Goal: Book appointment/travel/reservation

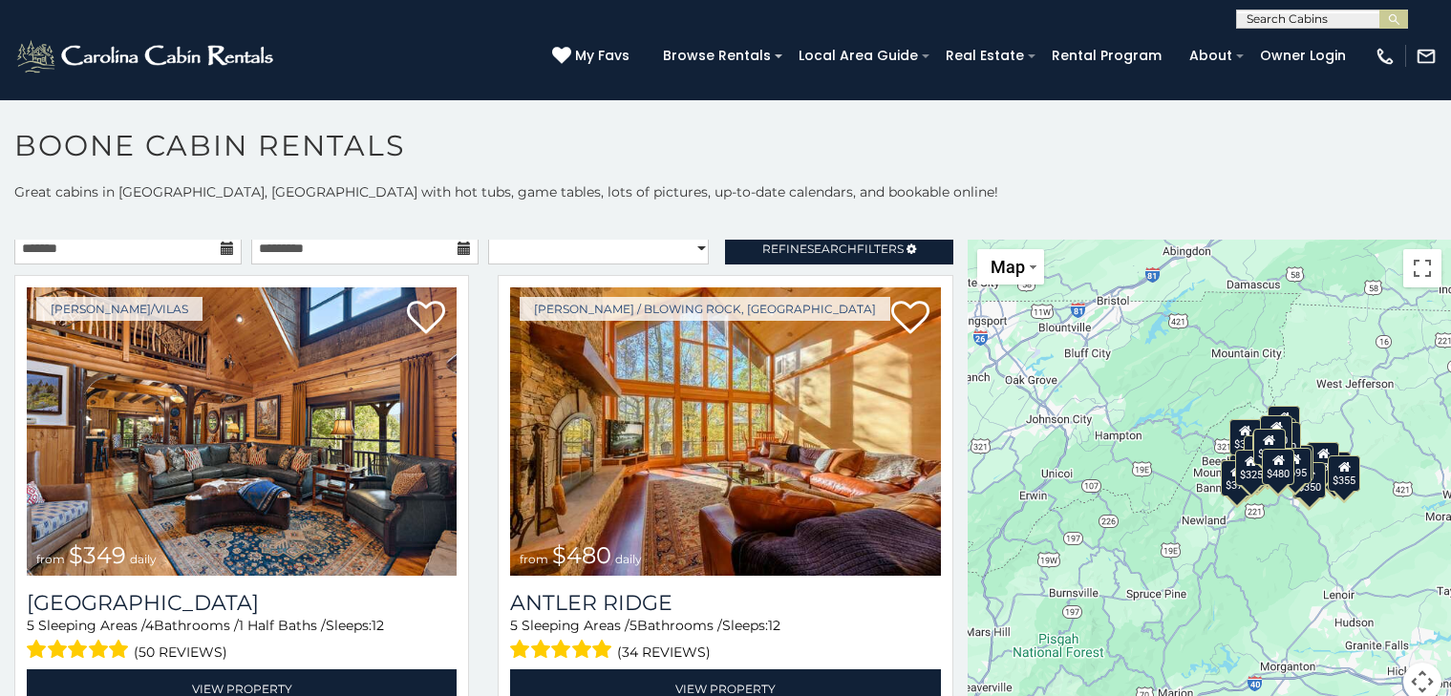
scroll to position [17, 0]
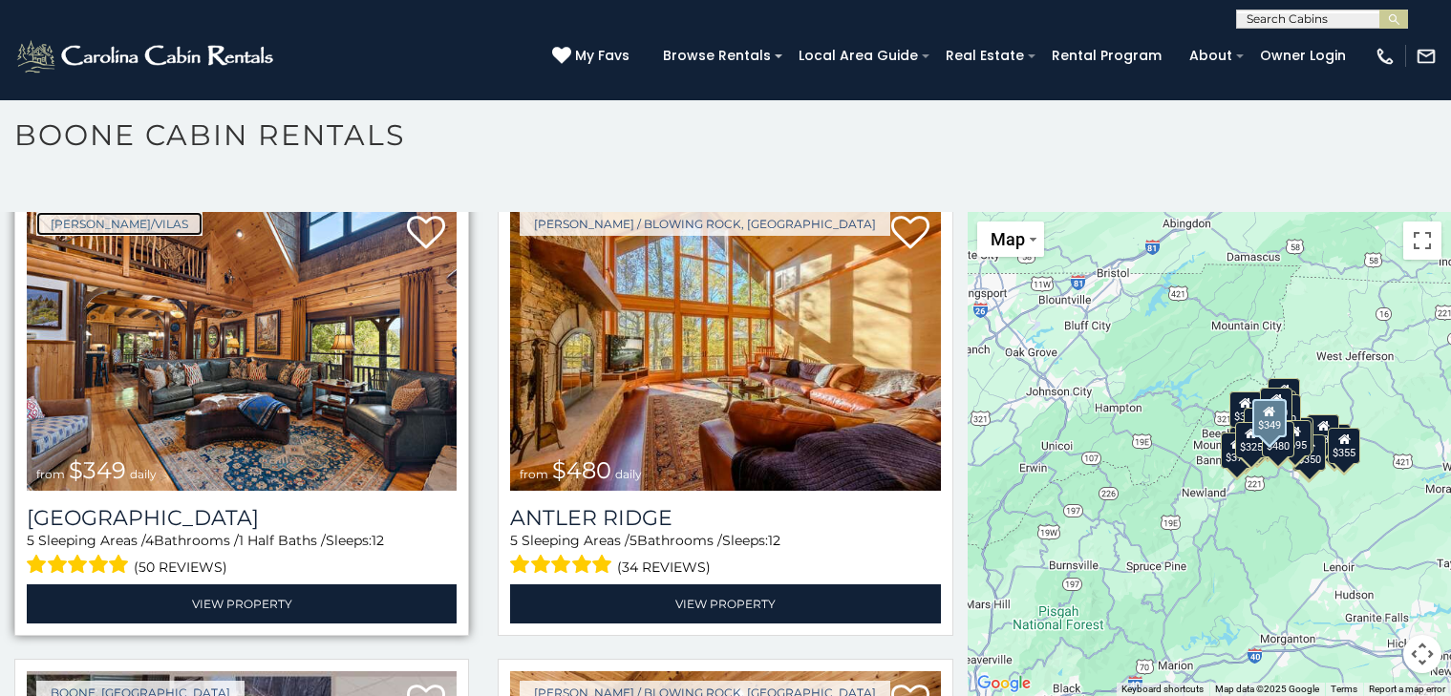
click at [48, 219] on link "[PERSON_NAME]/Vilas" at bounding box center [119, 224] width 166 height 24
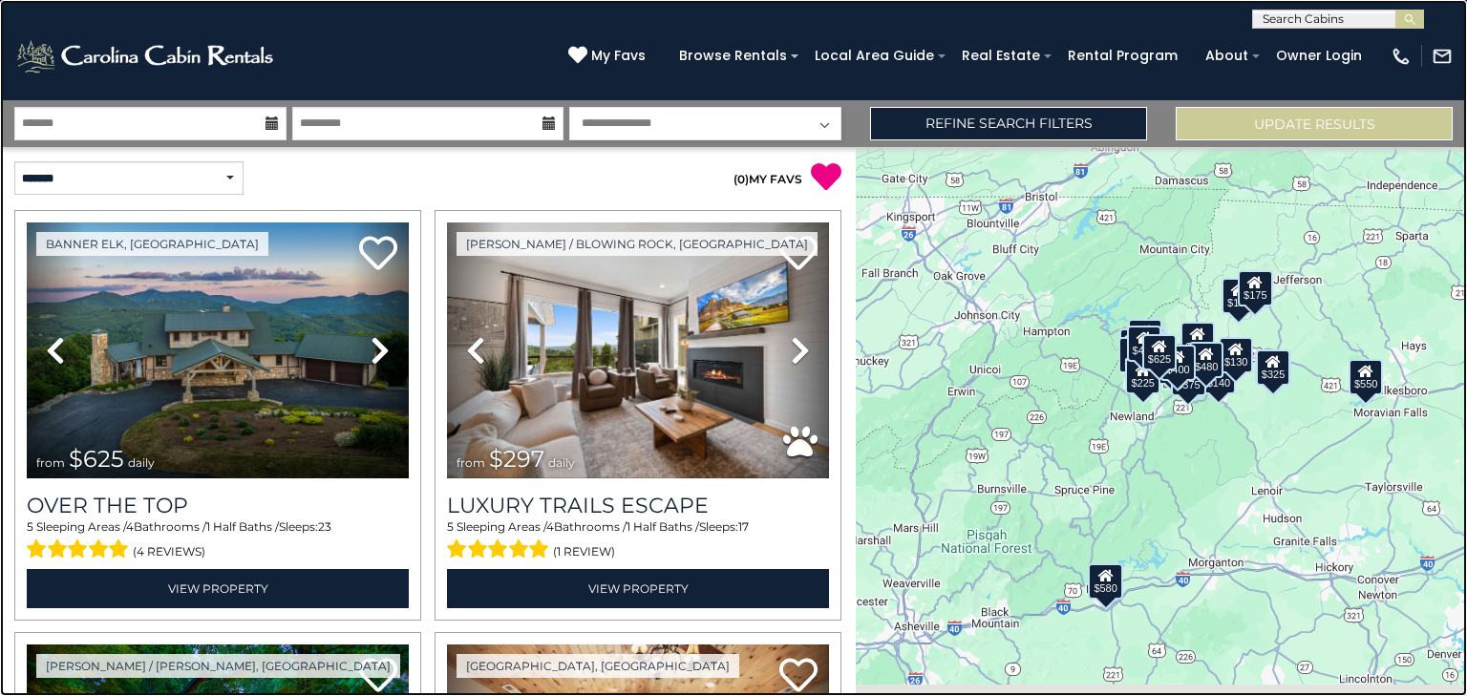
click at [154, 288] on link at bounding box center [733, 348] width 1467 height 696
